Goal: Information Seeking & Learning: Learn about a topic

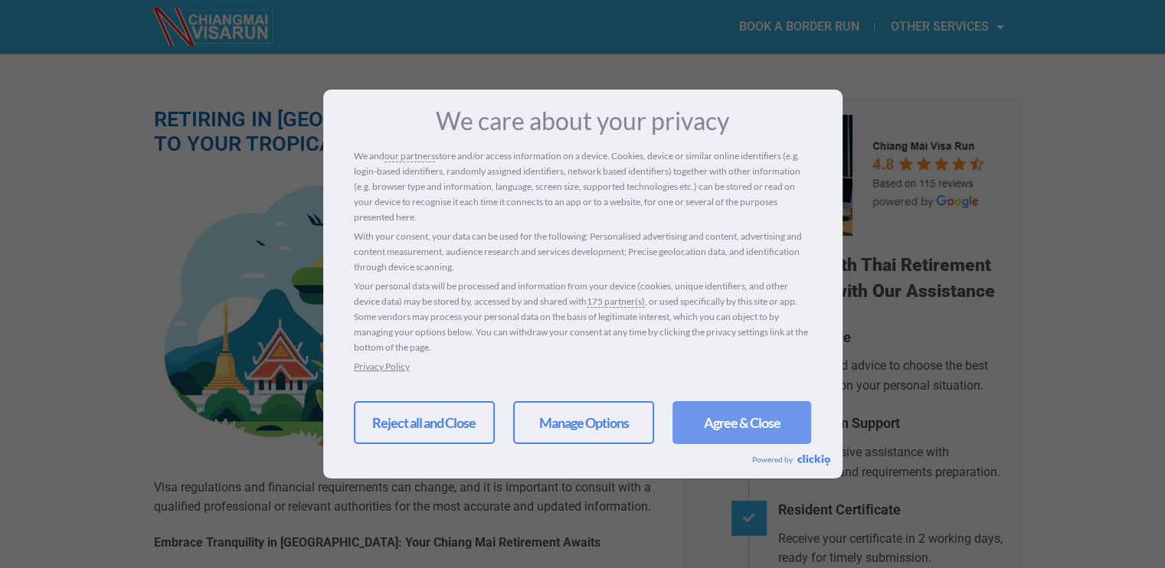
click at [726, 425] on link "Agree & Close" at bounding box center [742, 422] width 139 height 43
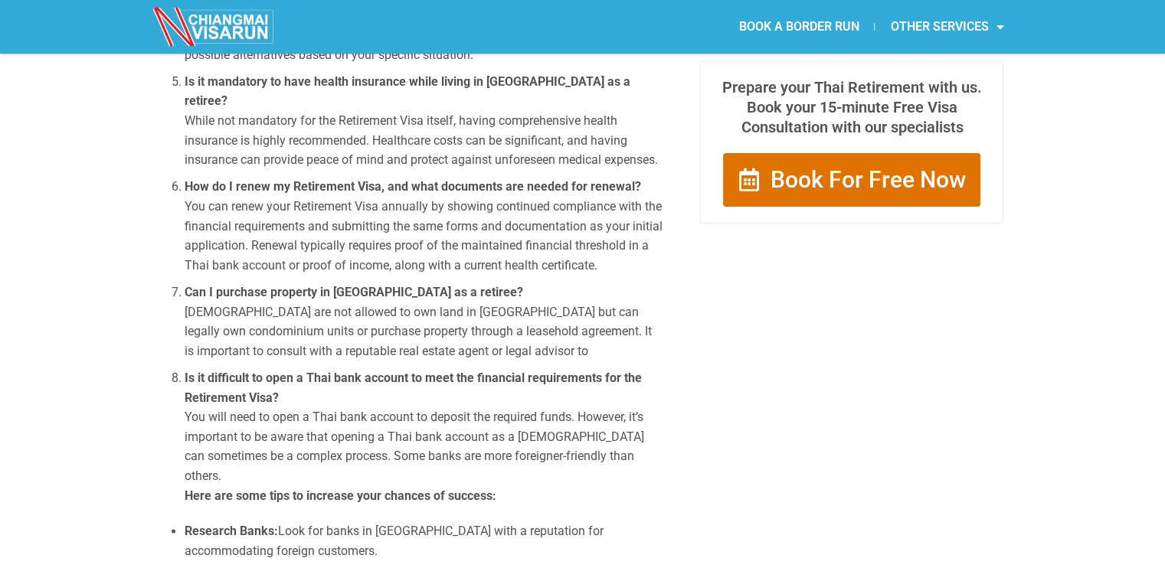
scroll to position [2184, 0]
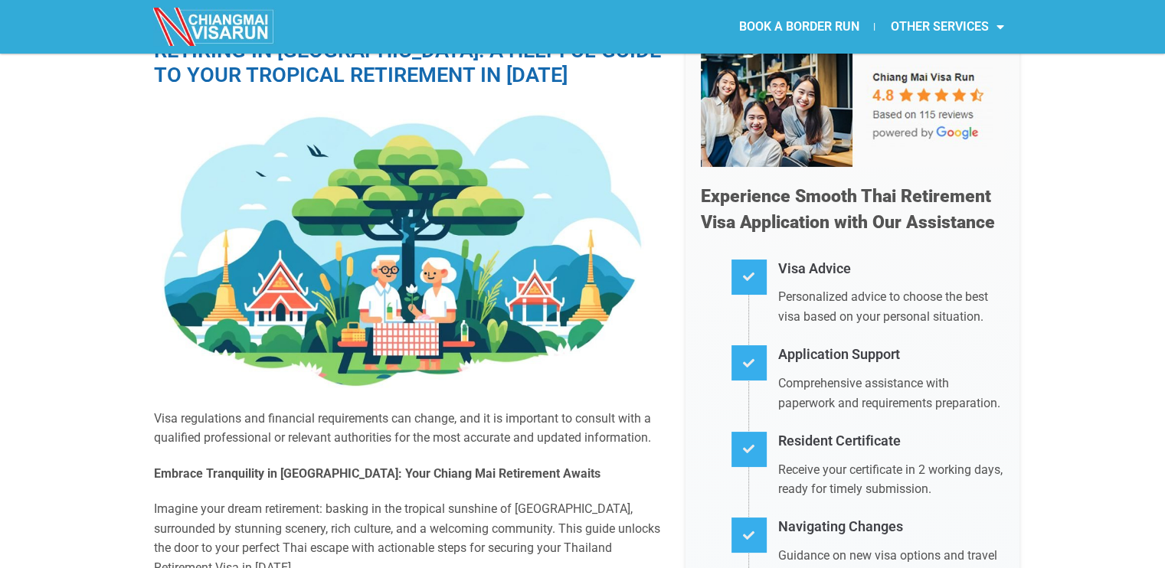
scroll to position [0, 0]
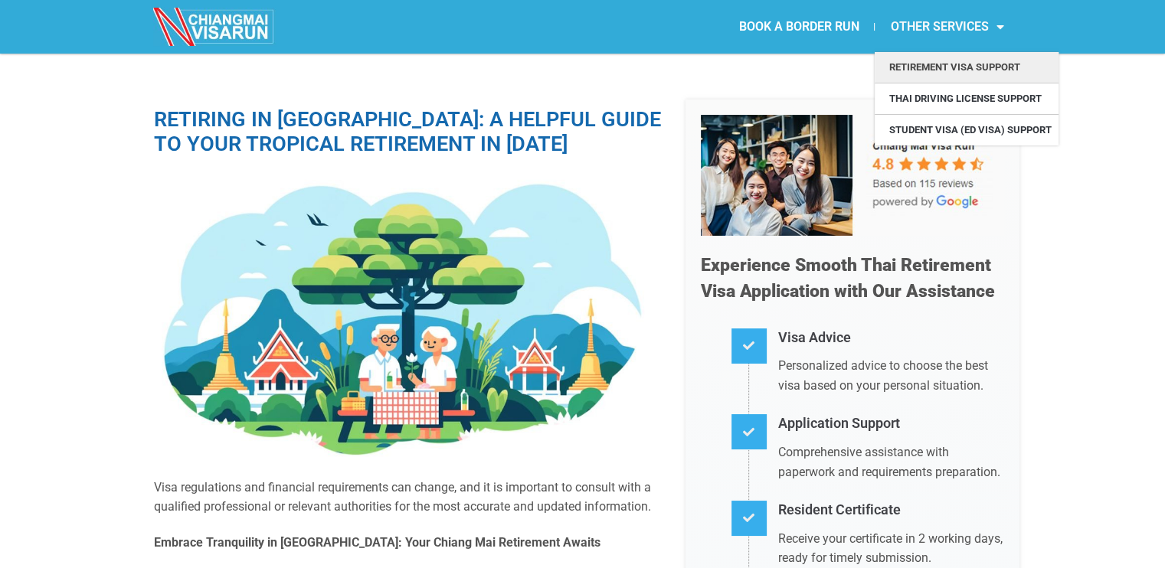
click at [947, 65] on link "Retirement Visa Support" at bounding box center [967, 67] width 184 height 31
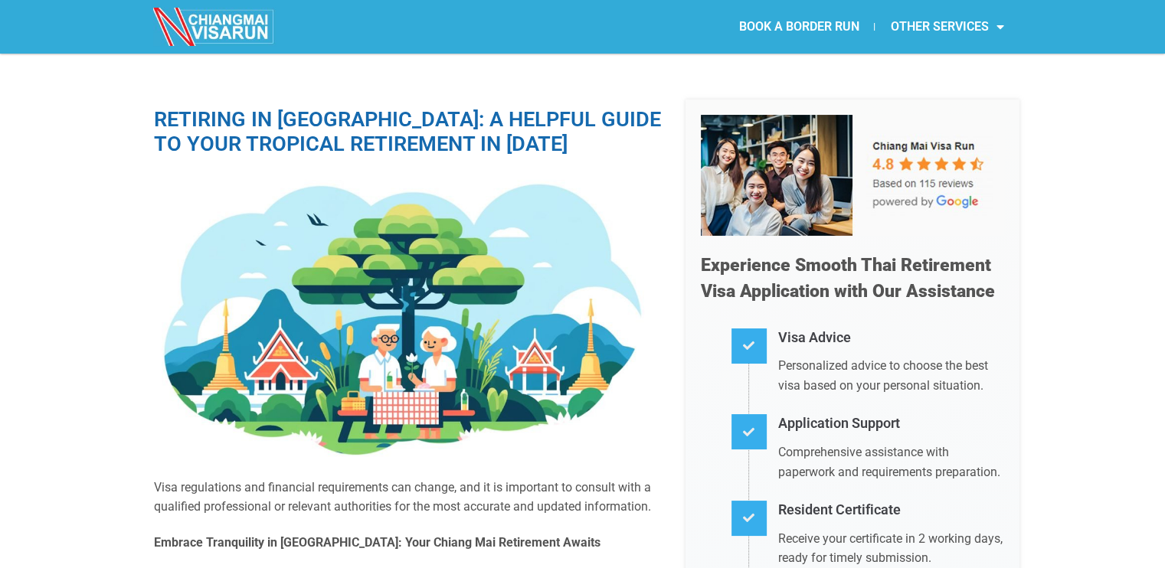
drag, startPoint x: 0, startPoint y: 0, endPoint x: 994, endPoint y: 110, distance: 1000.3
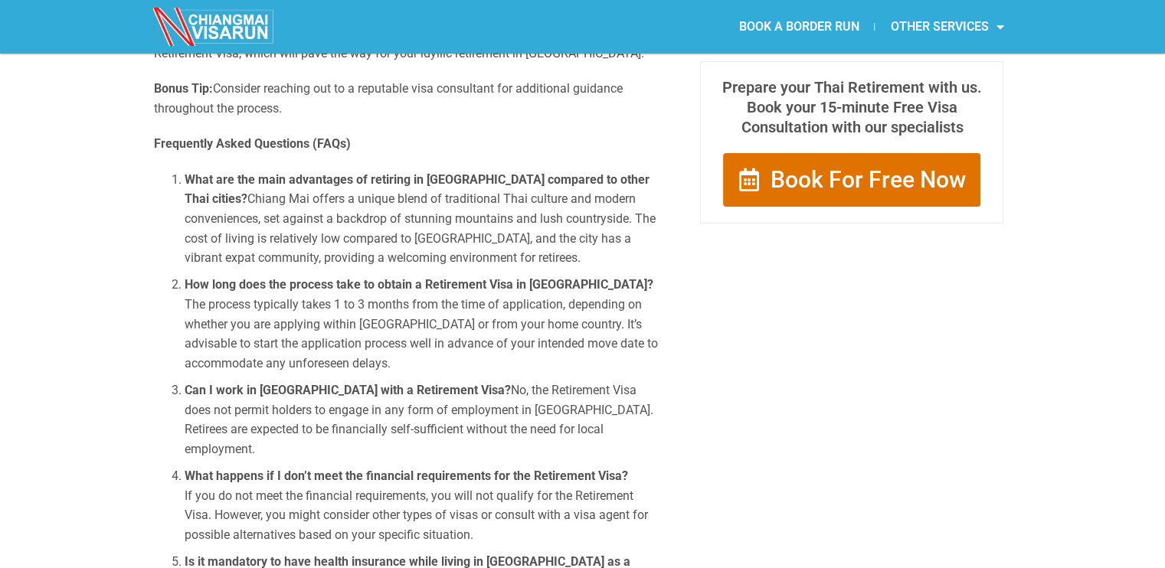
scroll to position [1744, 0]
